Goal: Information Seeking & Learning: Compare options

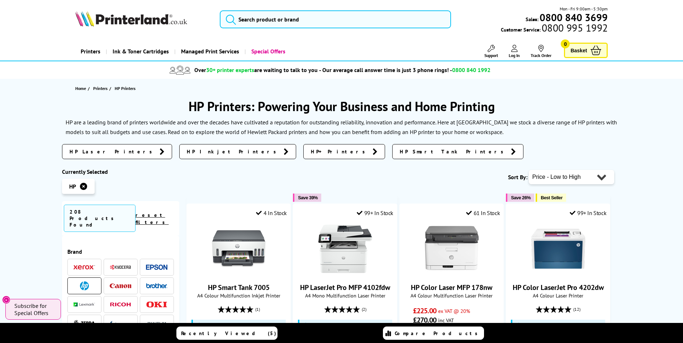
click at [71, 277] on li at bounding box center [84, 285] width 34 height 17
click at [94, 52] on link "Printers" at bounding box center [90, 51] width 30 height 18
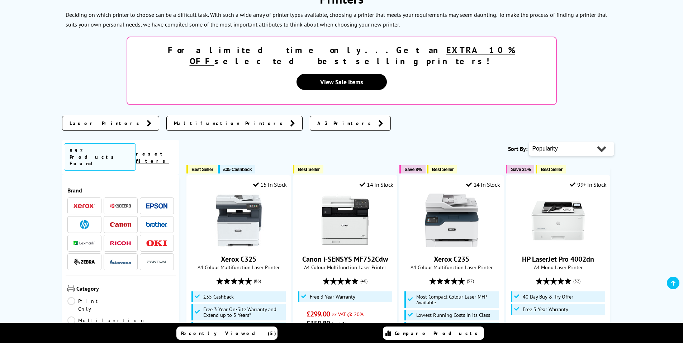
click at [82, 220] on img at bounding box center [84, 224] width 9 height 9
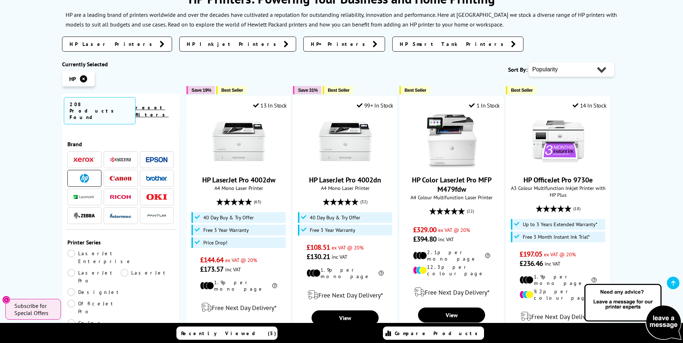
click at [588, 67] on select "Popularity Rating Price - Low to High Price - High to Low Running Costs - Low t…" at bounding box center [571, 69] width 85 height 14
select select "Price Ascending"
click at [529, 62] on select "Popularity Rating Price - Low to High Price - High to Low Running Costs - Low t…" at bounding box center [571, 69] width 85 height 14
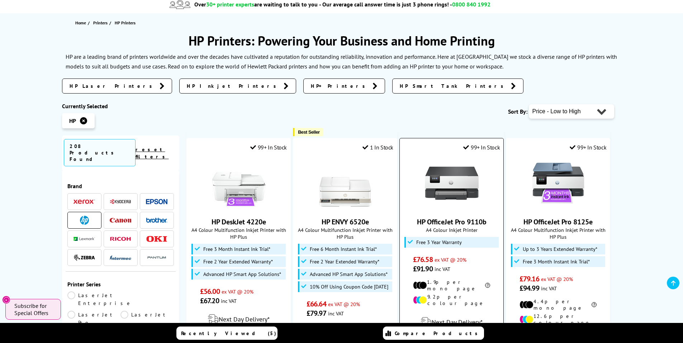
scroll to position [143, 0]
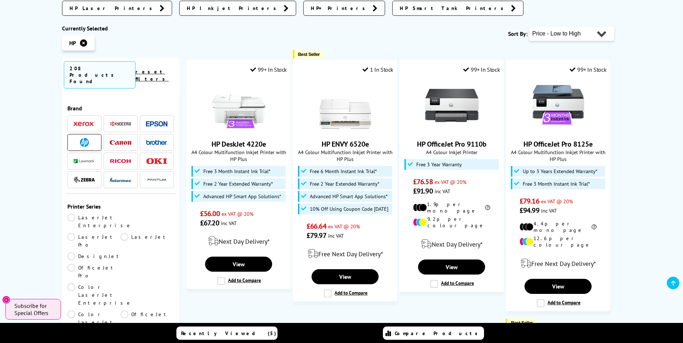
click at [152, 140] on img at bounding box center [157, 142] width 22 height 5
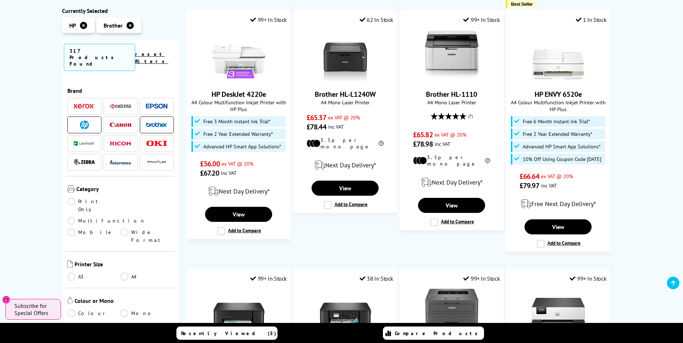
click at [84, 120] on img at bounding box center [84, 124] width 9 height 9
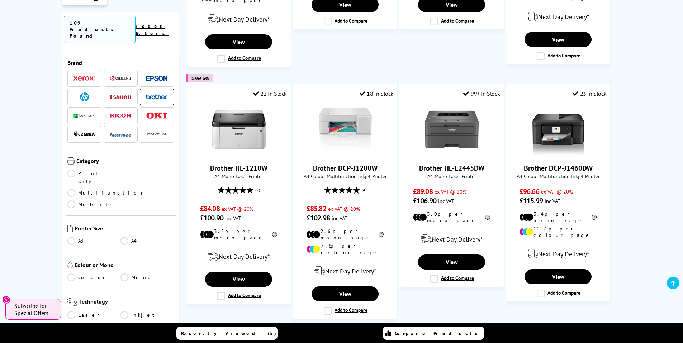
scroll to position [717, 0]
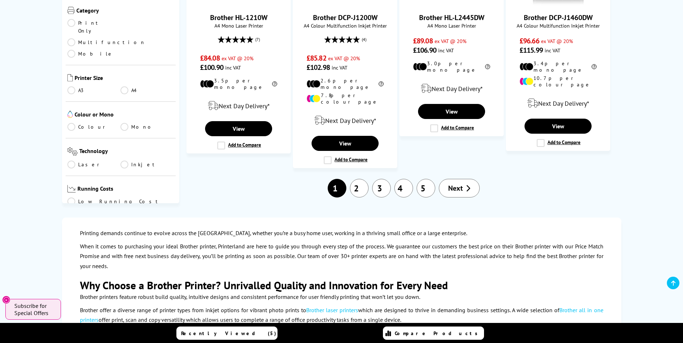
click at [462, 184] on span "Next" at bounding box center [455, 188] width 15 height 9
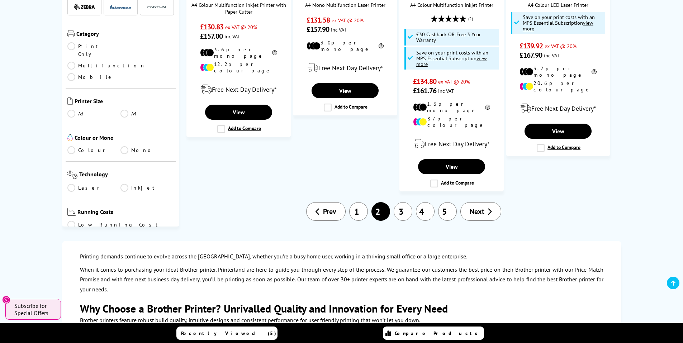
scroll to position [789, 0]
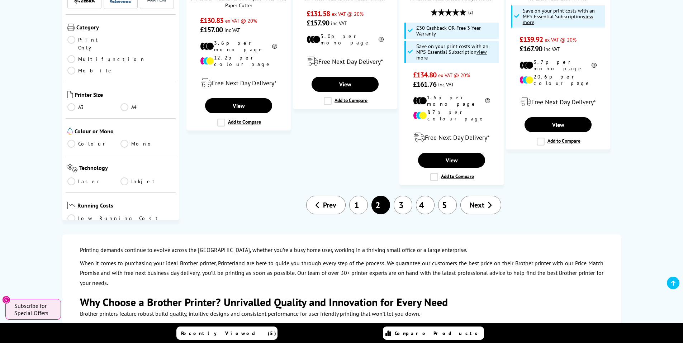
click at [474, 200] on span "Next" at bounding box center [477, 204] width 15 height 9
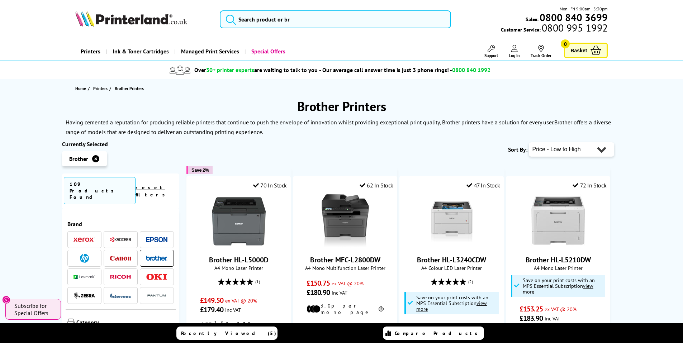
click at [602, 152] on select "Popularity Rating Price - Low to High Price - High to Low Running Costs - Low t…" at bounding box center [571, 149] width 85 height 14
select select "Running Costs"
click at [529, 142] on select "Popularity Rating Price - Low to High Price - High to Low Running Costs - Low t…" at bounding box center [571, 149] width 85 height 14
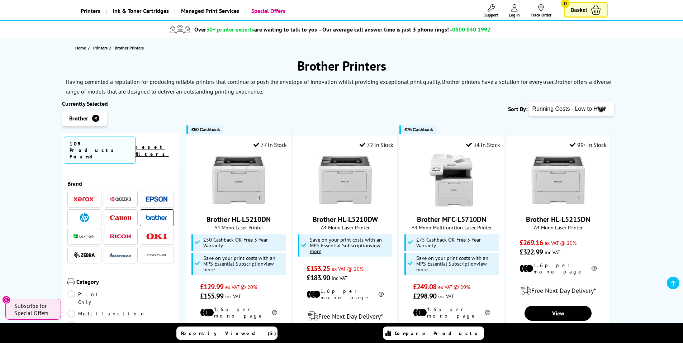
scroll to position [36, 0]
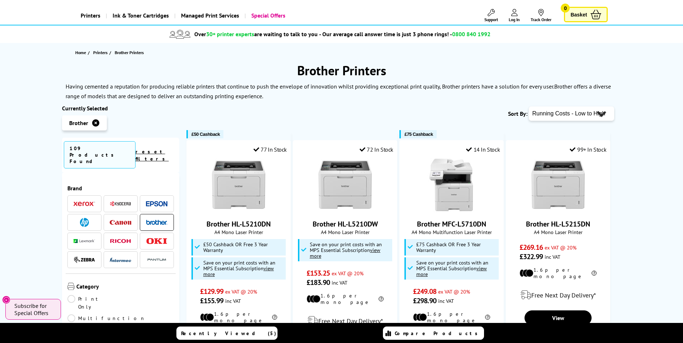
click at [159, 220] on img at bounding box center [157, 222] width 22 height 5
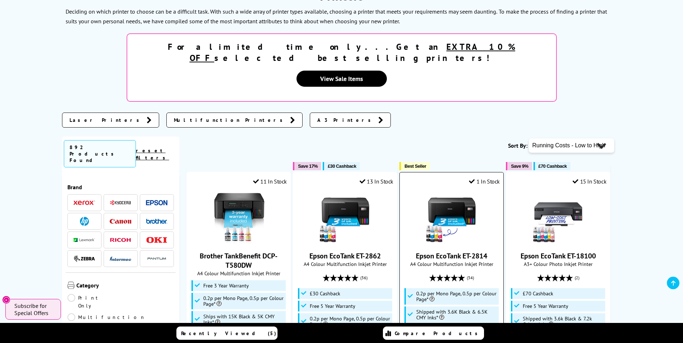
scroll to position [72, 0]
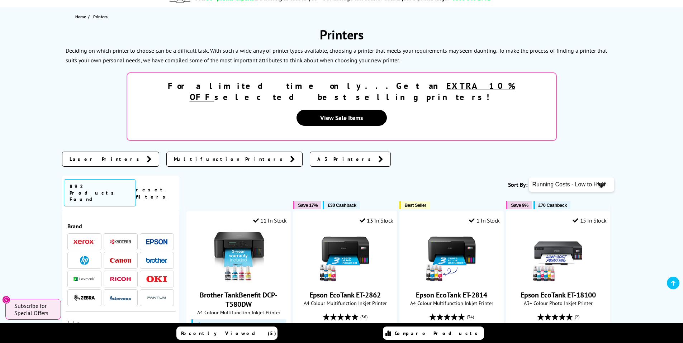
click at [587, 177] on select "Popularity Rating Price - Low to High Price - High to Low Running Costs - Low t…" at bounding box center [571, 184] width 85 height 14
click at [590, 177] on select "Popularity Rating Price - Low to High Price - High to Low Running Costs - Low t…" at bounding box center [571, 184] width 85 height 14
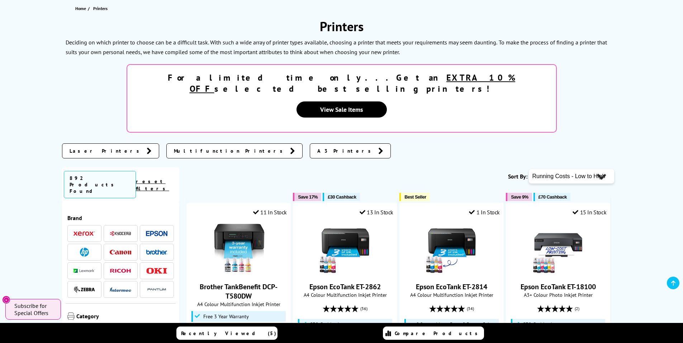
scroll to position [0, 0]
